Goal: Transaction & Acquisition: Obtain resource

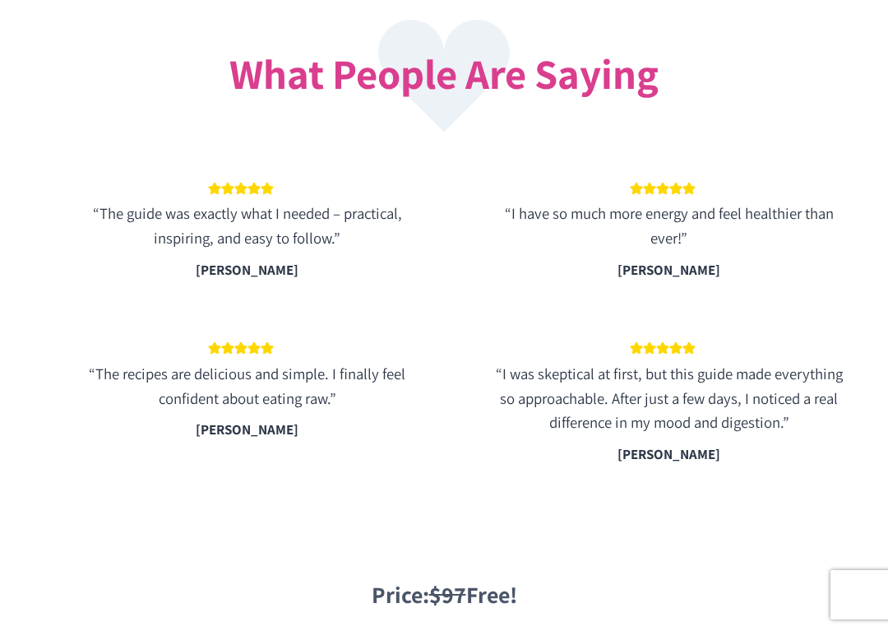
scroll to position [3005, 0]
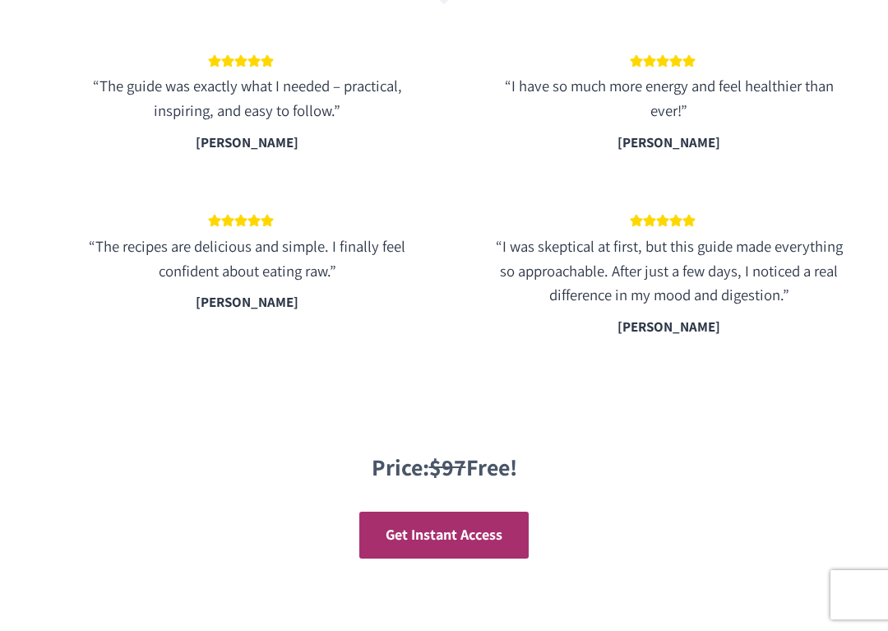
click at [450, 525] on span "Get Instant Access" at bounding box center [444, 534] width 117 height 19
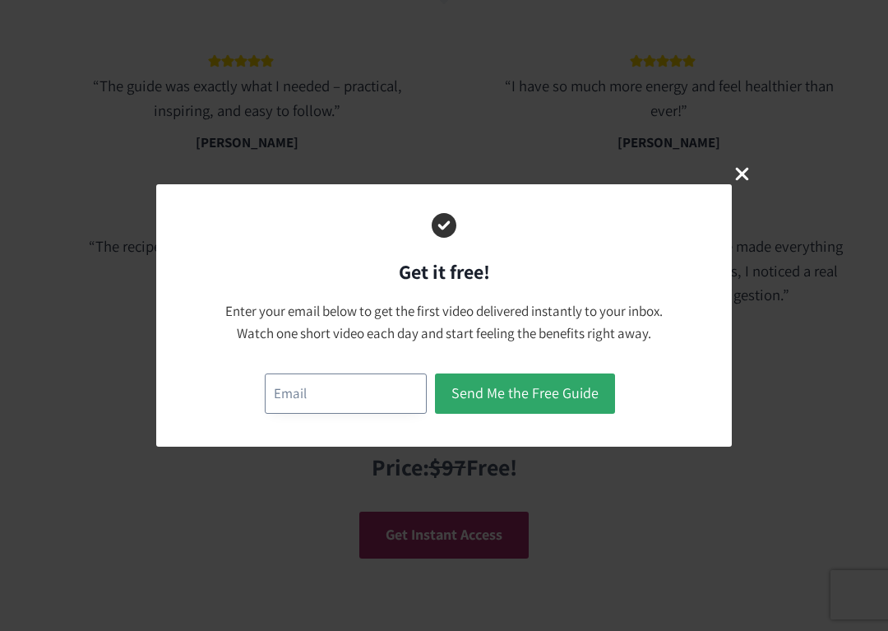
click at [342, 388] on input "email" at bounding box center [346, 393] width 162 height 40
type input "[EMAIL_ADDRESS][DOMAIN_NAME]"
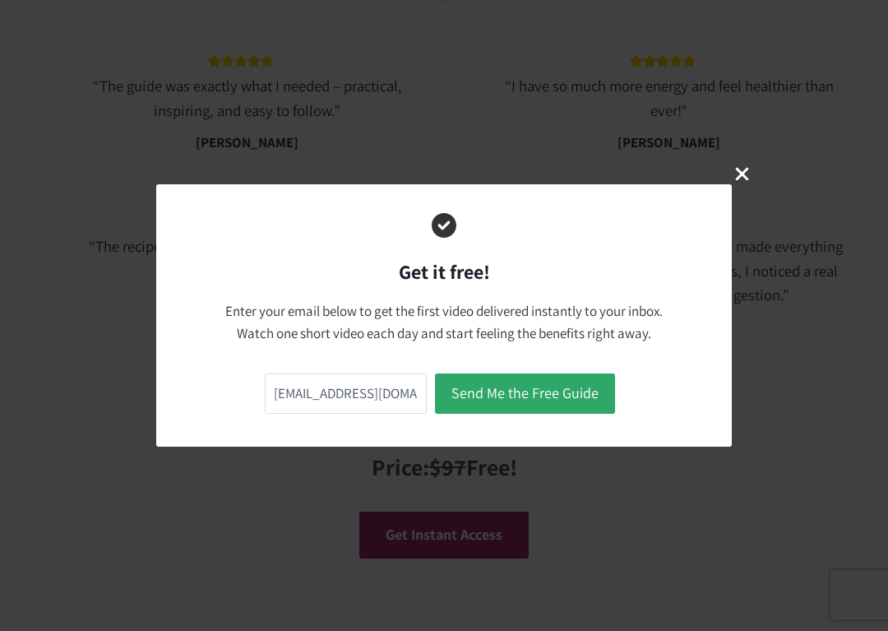
click at [536, 391] on button "Send Me the Free Guide" at bounding box center [525, 393] width 180 height 40
